Goal: Task Accomplishment & Management: Manage account settings

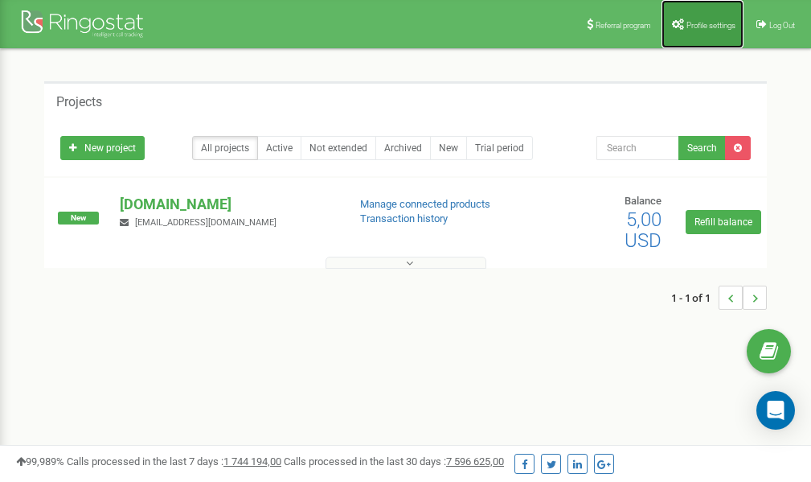
click at [707, 21] on span "Profile settings" at bounding box center [711, 25] width 49 height 9
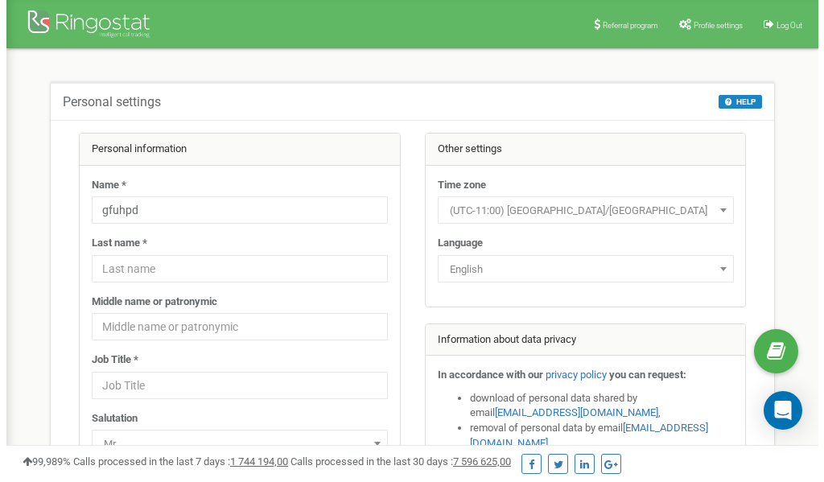
scroll to position [80, 0]
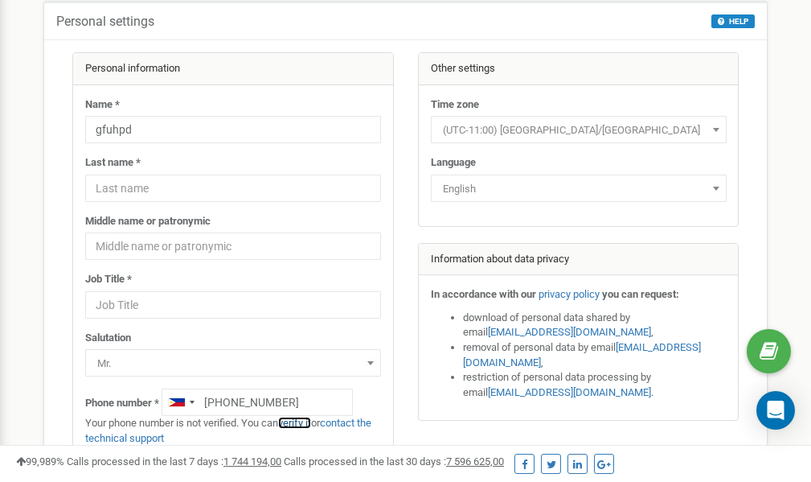
click at [297, 424] on link "verify it" at bounding box center [294, 423] width 33 height 12
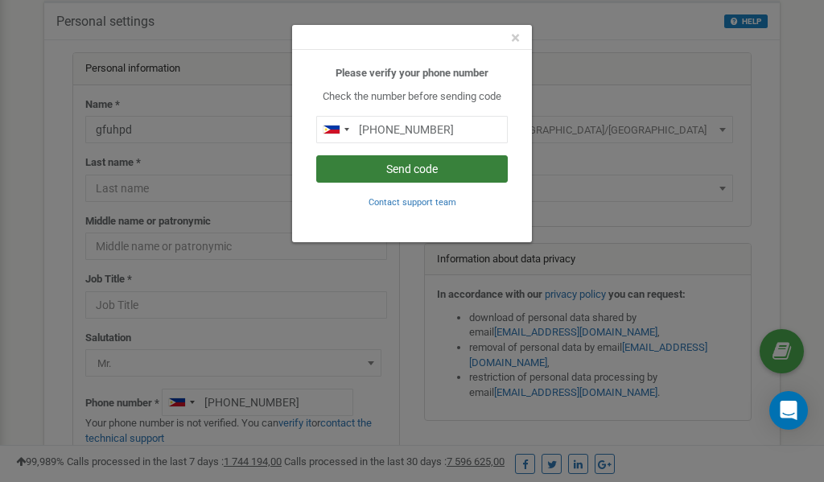
click at [440, 168] on button "Send code" at bounding box center [411, 168] width 191 height 27
